Goal: Task Accomplishment & Management: Use online tool/utility

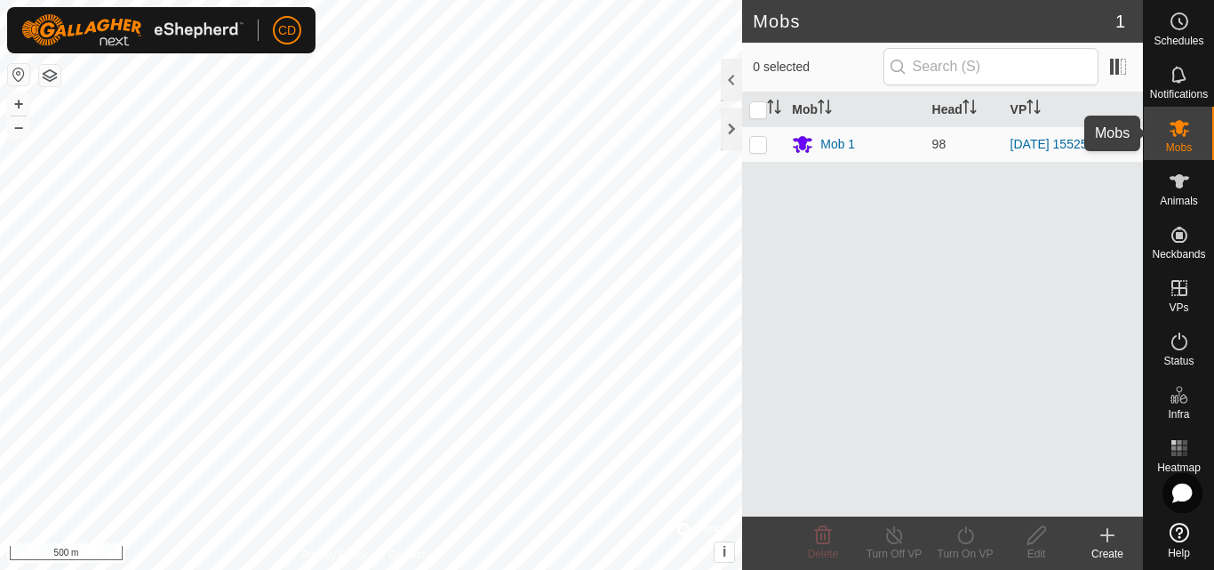
click at [1178, 121] on icon at bounding box center [1180, 128] width 20 height 17
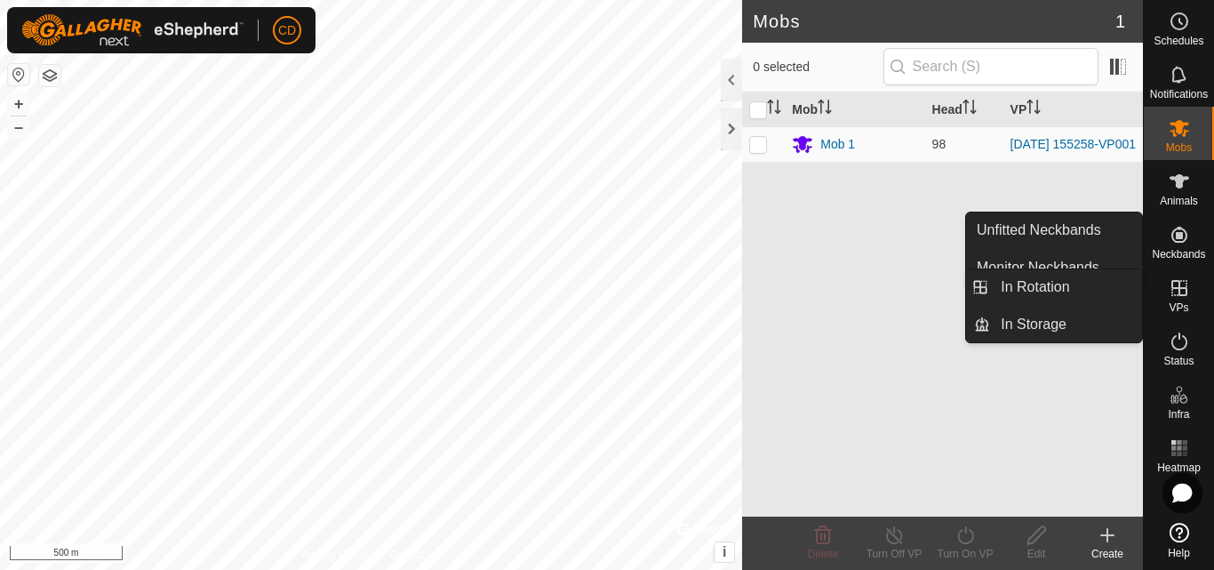
click at [1182, 290] on icon at bounding box center [1179, 287] width 21 height 21
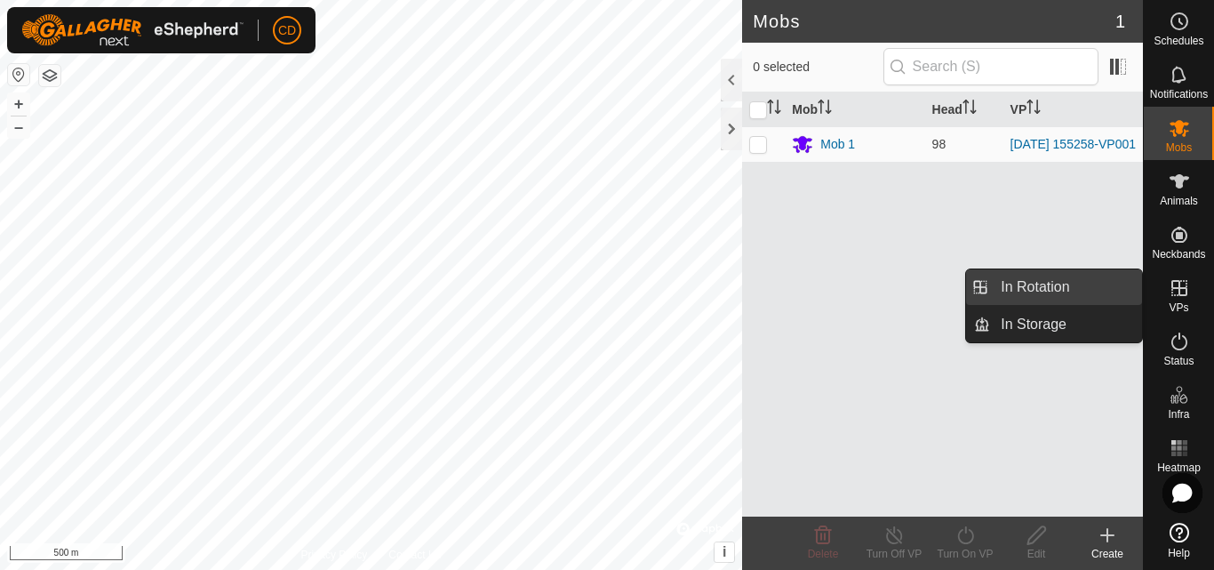
click at [1048, 288] on link "In Rotation" at bounding box center [1066, 287] width 152 height 36
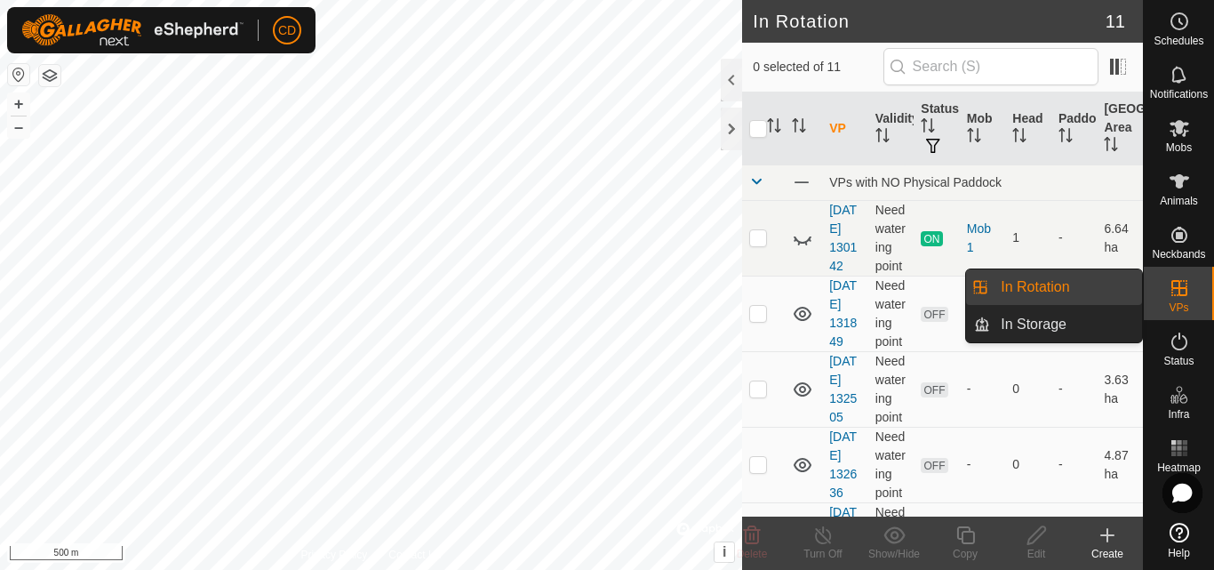
click at [1174, 286] on icon at bounding box center [1179, 287] width 21 height 21
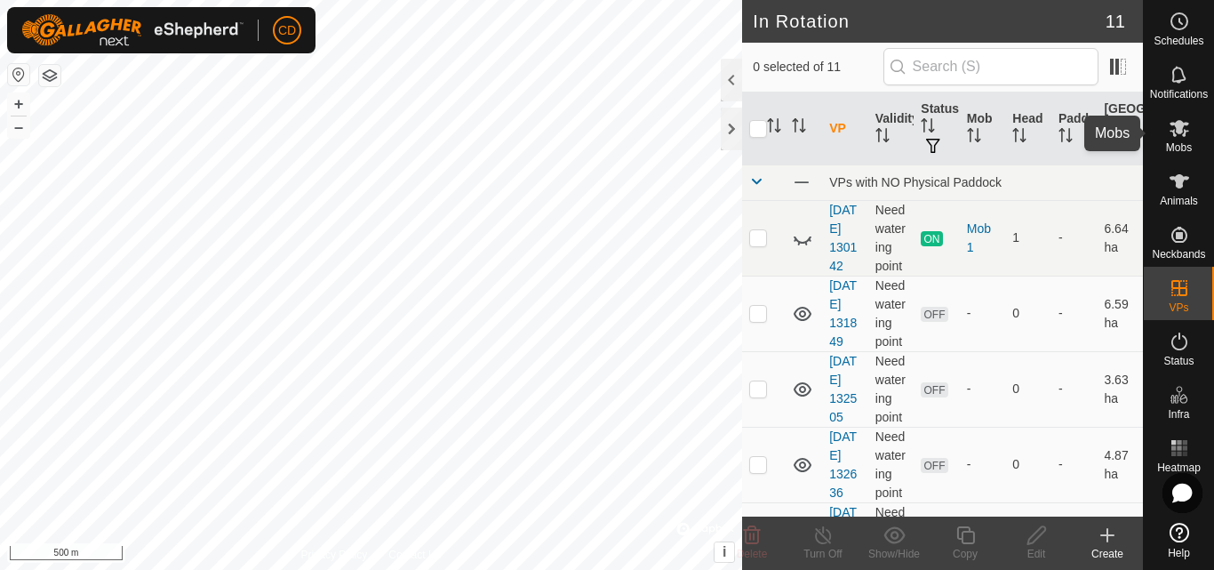
click at [1187, 134] on icon at bounding box center [1179, 127] width 21 height 21
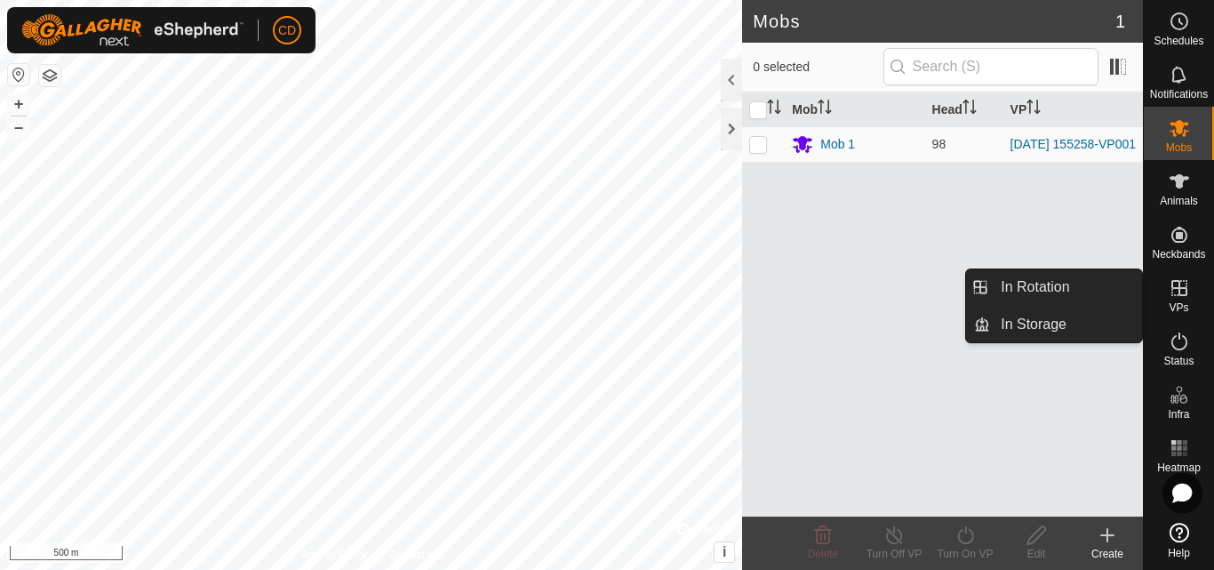
click at [1182, 287] on icon at bounding box center [1179, 288] width 16 height 16
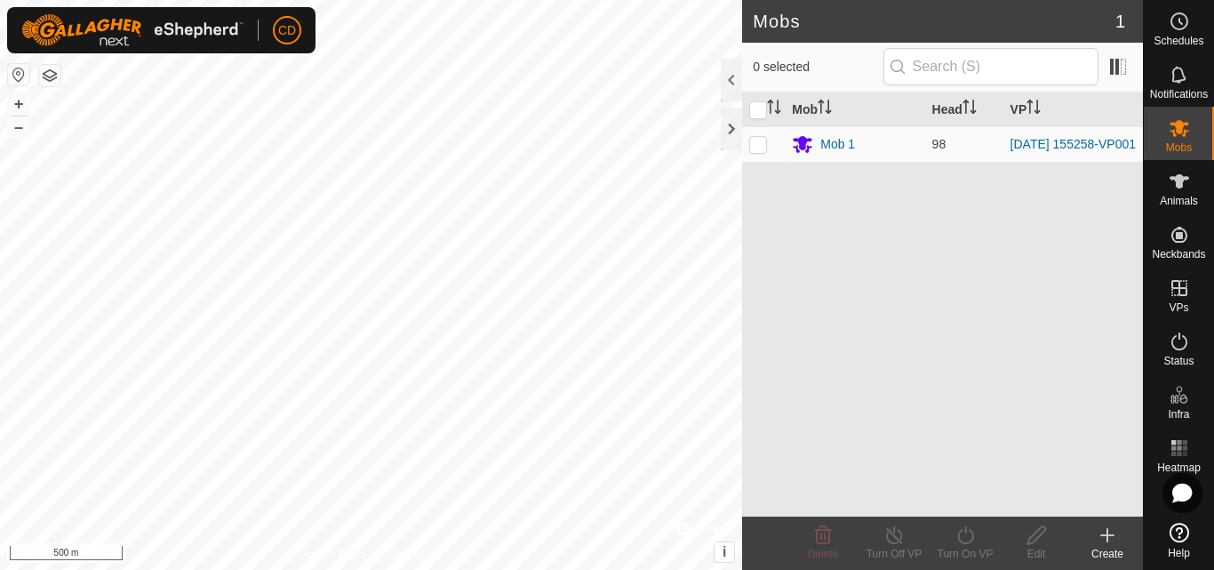
click at [1098, 547] on div "Create" at bounding box center [1107, 554] width 71 height 16
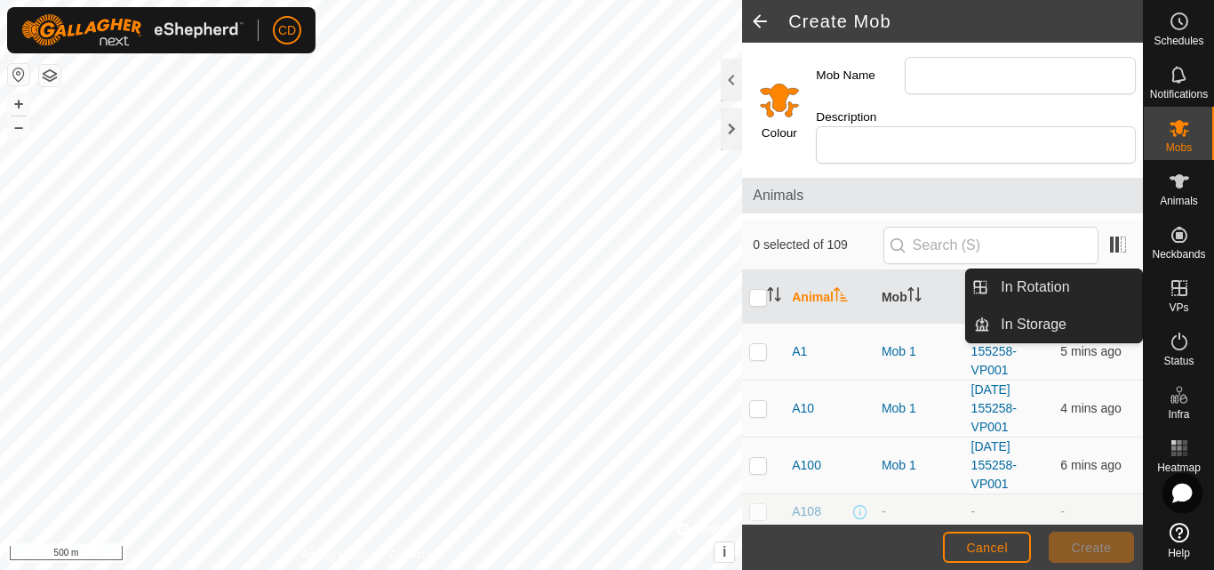
click at [1183, 296] on icon at bounding box center [1179, 287] width 21 height 21
click at [1055, 277] on link "In Rotation" at bounding box center [1066, 287] width 152 height 36
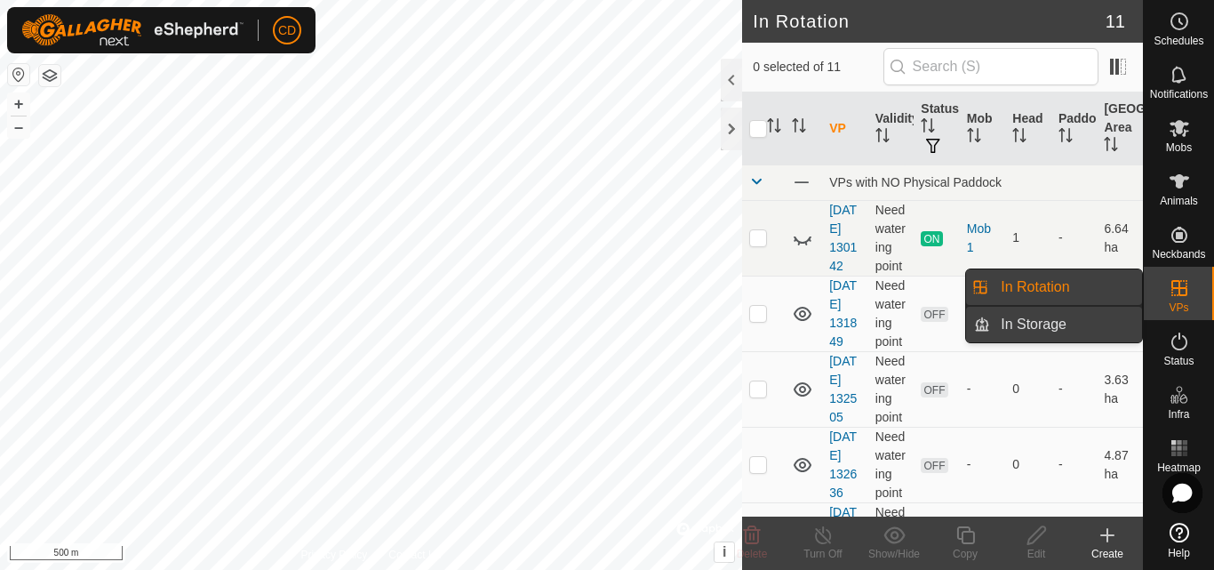
click at [1050, 327] on link "In Storage" at bounding box center [1066, 325] width 152 height 36
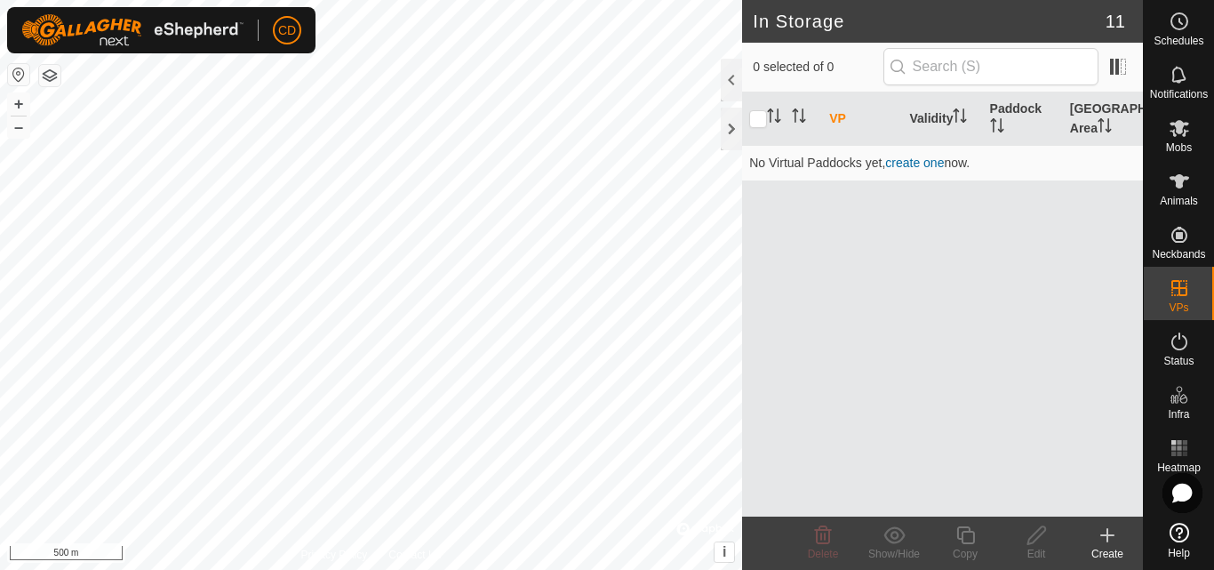
click at [1101, 533] on icon at bounding box center [1107, 534] width 21 height 21
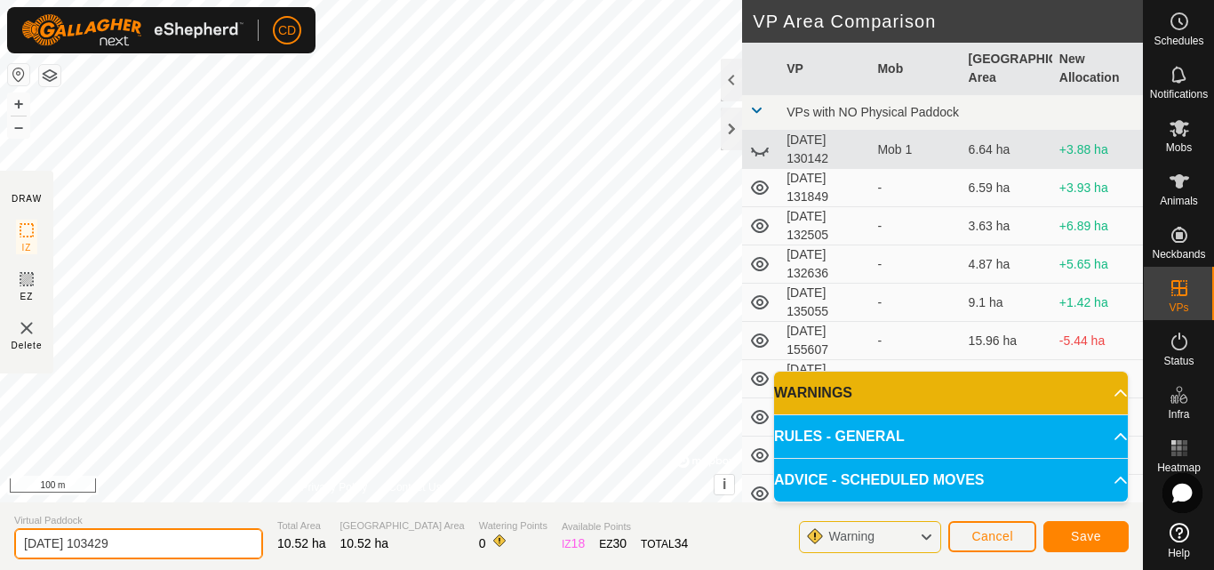
click at [136, 540] on input "[DATE] 103429" at bounding box center [138, 543] width 249 height 31
drag, startPoint x: 132, startPoint y: 545, endPoint x: 231, endPoint y: 545, distance: 99.5
click at [231, 545] on input "[DATE] Rainguage" at bounding box center [138, 543] width 249 height 31
click at [116, 543] on input "[DATE] Rainguage" at bounding box center [138, 543] width 249 height 31
click at [169, 543] on input "[DATE] Rain guage" at bounding box center [138, 543] width 249 height 31
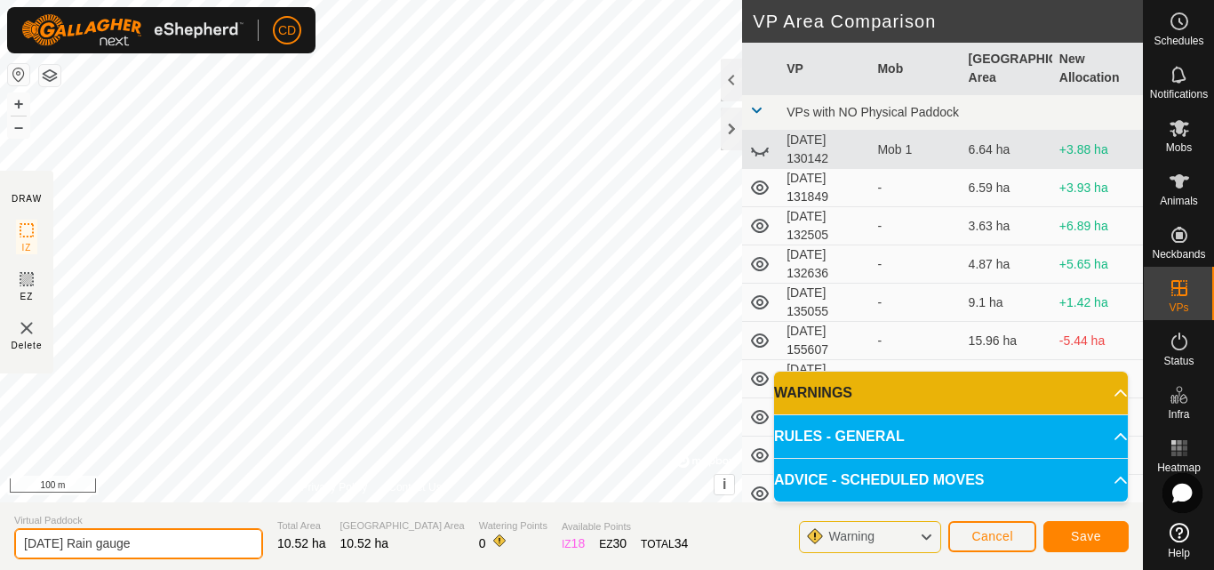
type input "[DATE] Rain gauge"
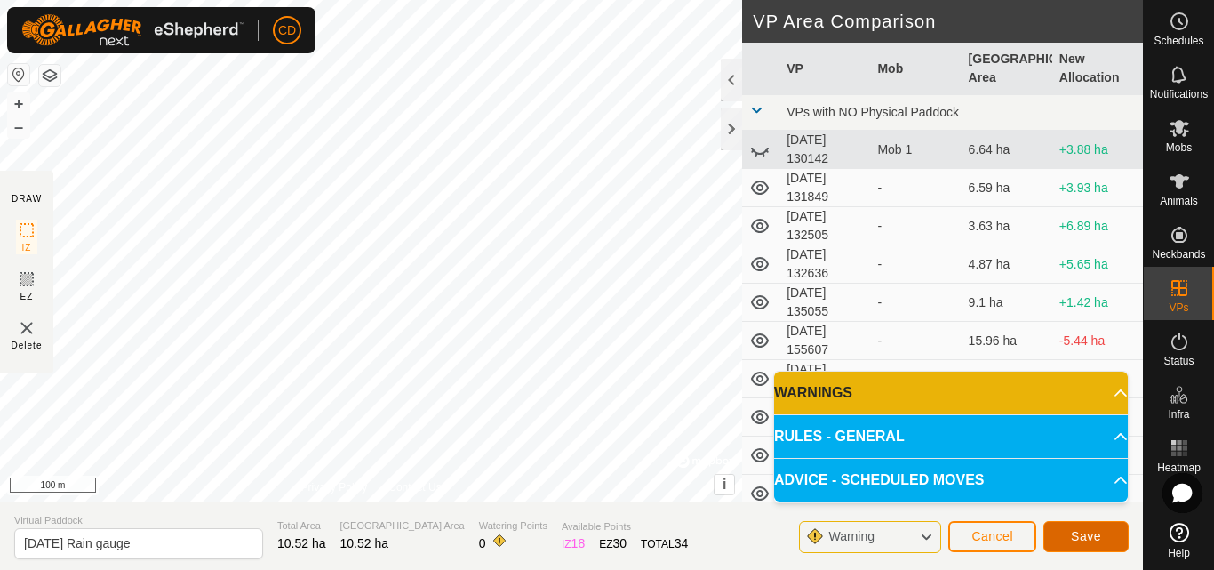
click at [1085, 537] on span "Save" at bounding box center [1086, 536] width 30 height 14
